Goal: Task Accomplishment & Management: Manage account settings

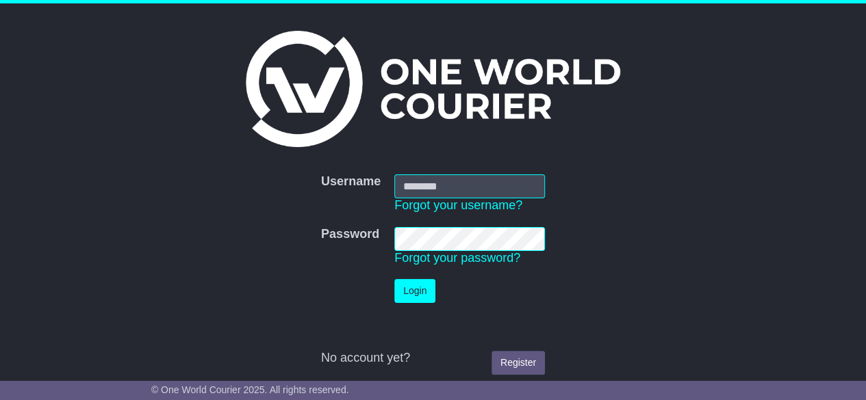
type input "********"
click at [404, 283] on button "Login" at bounding box center [414, 291] width 41 height 24
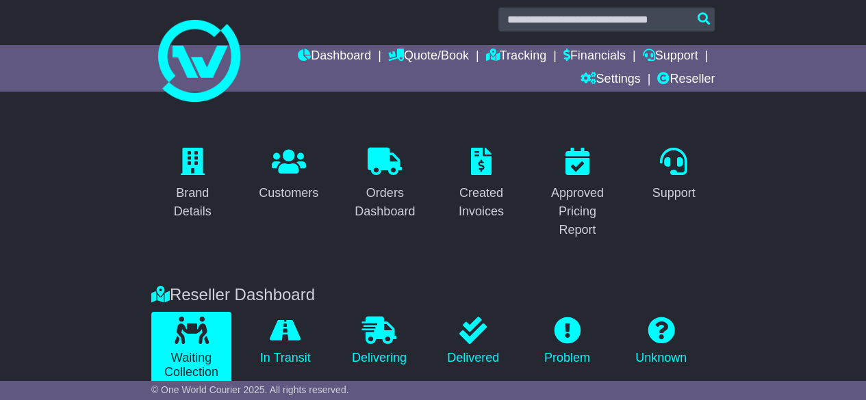
scroll to position [12, 0]
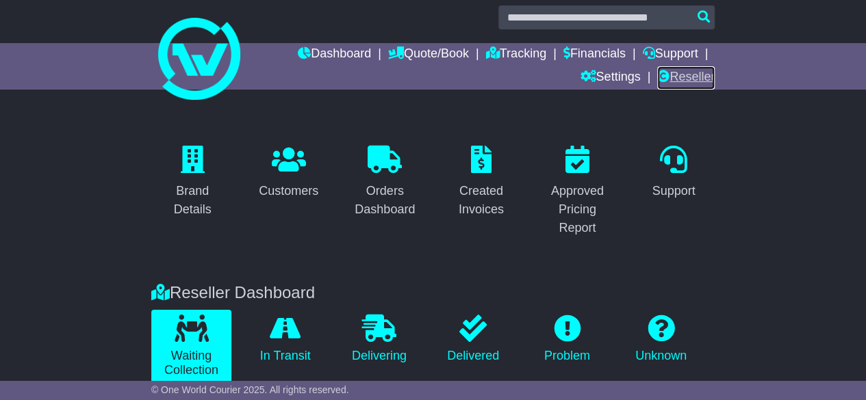
click at [689, 80] on link "Reseller" at bounding box center [685, 77] width 57 height 23
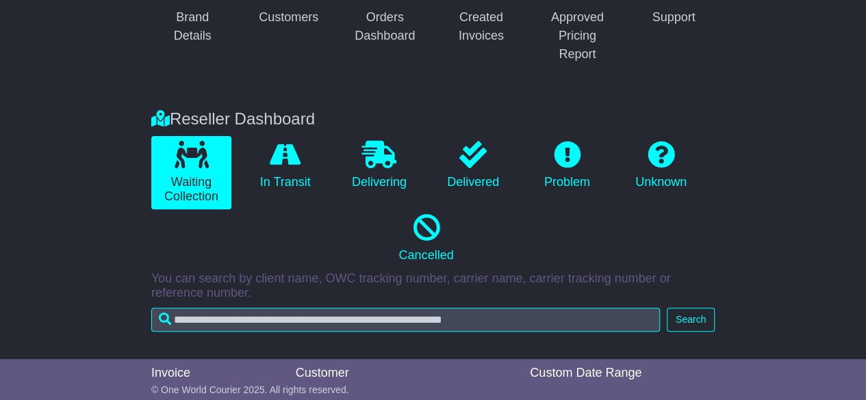
scroll to position [168, 0]
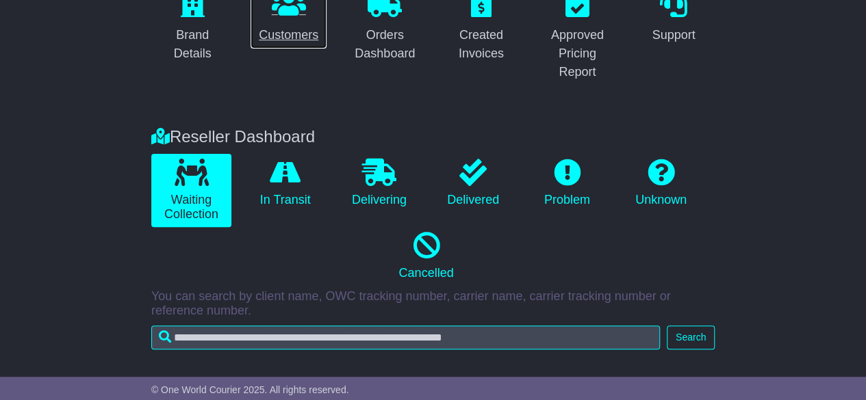
click at [285, 44] on link "Customers" at bounding box center [288, 17] width 77 height 64
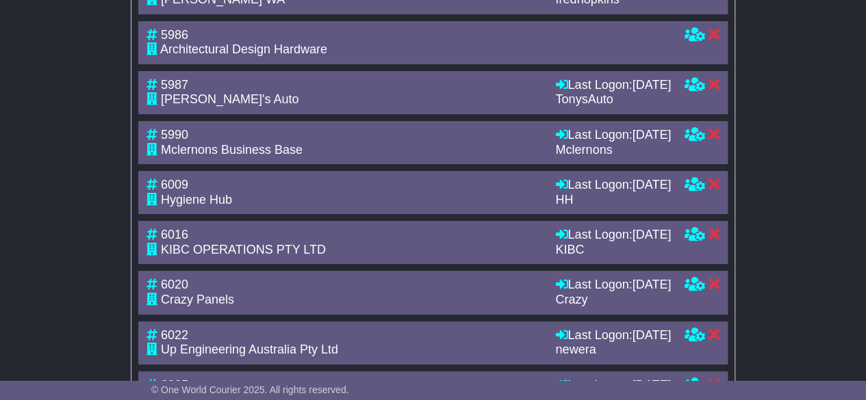
scroll to position [2622, 0]
